Goal: Task Accomplishment & Management: Use online tool/utility

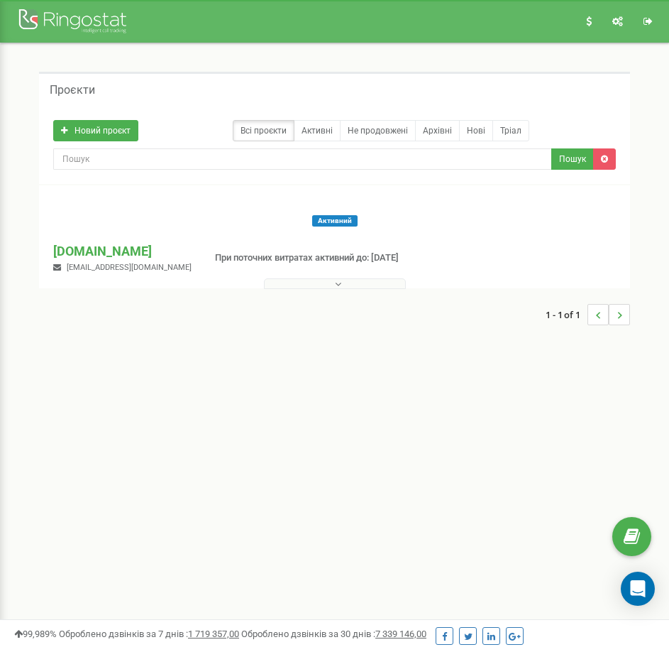
click at [311, 278] on button at bounding box center [335, 283] width 142 height 11
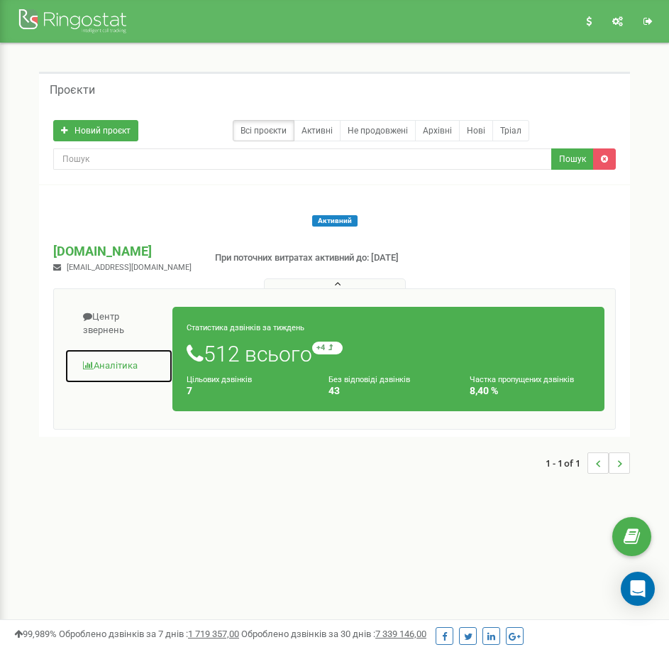
click at [97, 363] on link "Аналiтика" at bounding box center [119, 365] width 109 height 35
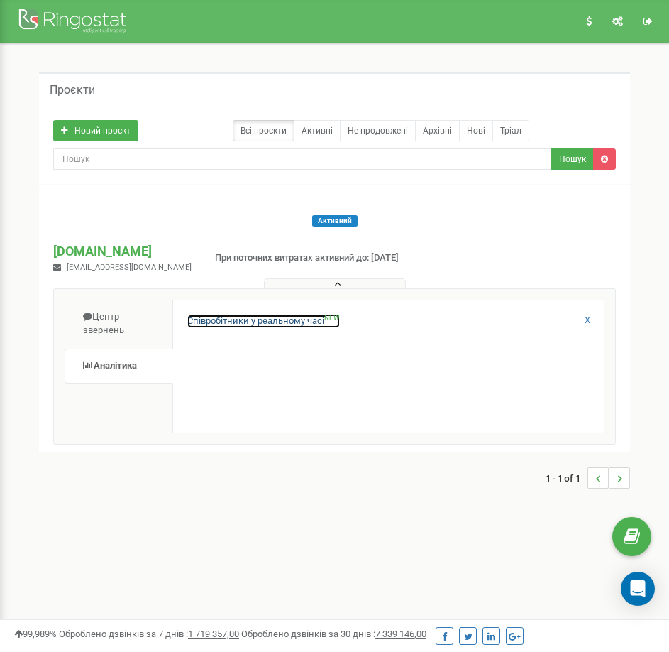
click at [211, 318] on link "Співробітники у реальному часі NEW" at bounding box center [263, 320] width 153 height 13
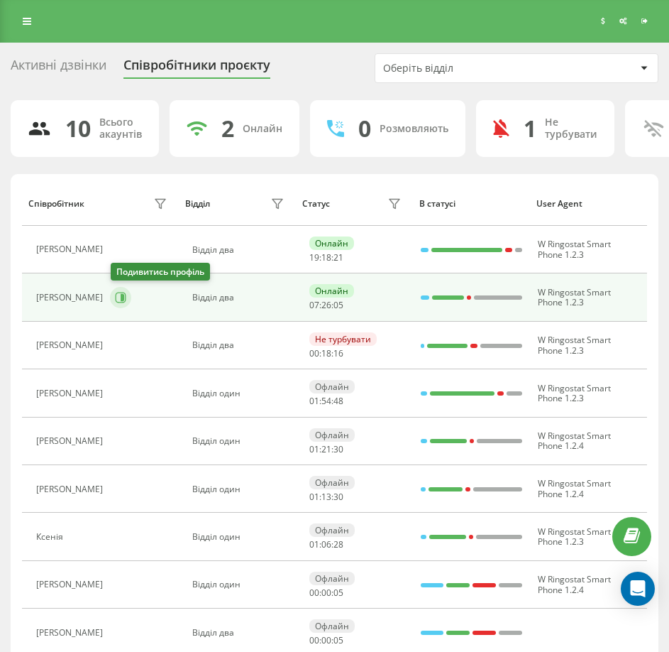
click at [122, 300] on icon at bounding box center [123, 297] width 4 height 7
